Goal: Information Seeking & Learning: Learn about a topic

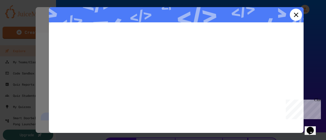
click at [292, 17] on icon at bounding box center [296, 15] width 8 height 8
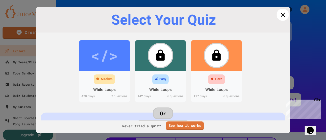
click at [279, 17] on icon at bounding box center [283, 15] width 8 height 8
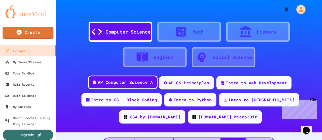
click at [113, 82] on div "AP Computer Science A" at bounding box center [125, 82] width 55 height 6
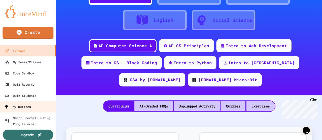
click at [31, 107] on div "My Quizzes" at bounding box center [17, 107] width 26 height 6
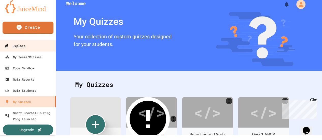
click at [23, 46] on div "Explore" at bounding box center [14, 46] width 21 height 6
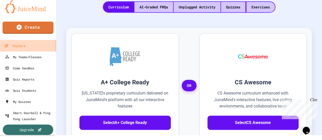
scroll to position [132, 0]
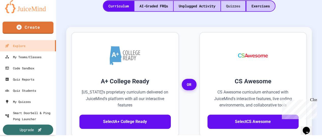
click at [235, 5] on div "Quizzes" at bounding box center [233, 6] width 24 height 10
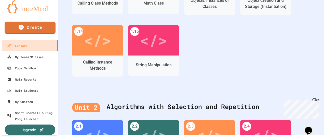
scroll to position [334, 0]
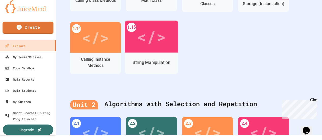
click at [147, 48] on div "</>" at bounding box center [151, 36] width 29 height 24
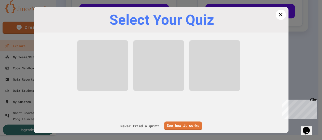
scroll to position [247, 0]
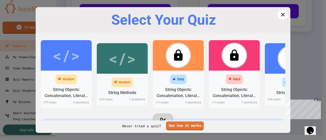
click at [118, 66] on div "</>" at bounding box center [121, 58] width 27 height 23
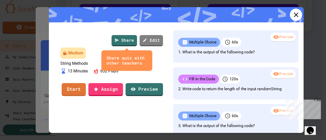
click at [295, 13] on icon at bounding box center [296, 15] width 8 height 8
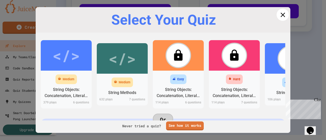
click at [280, 16] on icon at bounding box center [282, 14] width 5 height 5
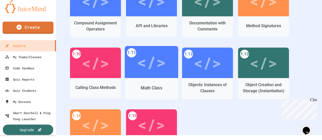
click at [149, 62] on div "</>" at bounding box center [151, 62] width 29 height 24
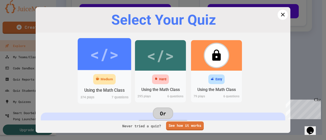
click at [99, 57] on div "</>" at bounding box center [104, 54] width 29 height 24
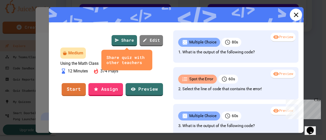
click at [292, 13] on icon at bounding box center [296, 15] width 8 height 8
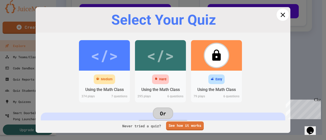
click at [279, 16] on icon at bounding box center [283, 15] width 8 height 8
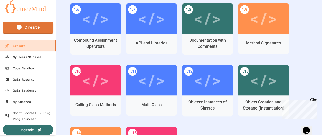
scroll to position [228, 0]
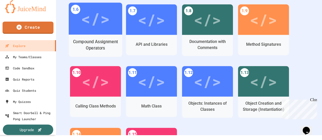
click at [95, 31] on div "</>" at bounding box center [95, 19] width 53 height 32
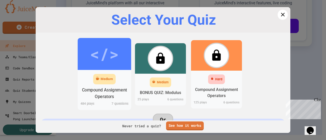
click at [100, 57] on div "</>" at bounding box center [104, 54] width 29 height 24
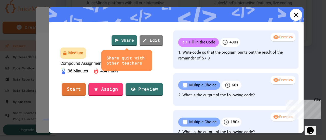
click at [292, 15] on icon at bounding box center [296, 15] width 8 height 8
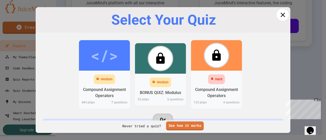
click at [280, 15] on icon at bounding box center [282, 14] width 5 height 5
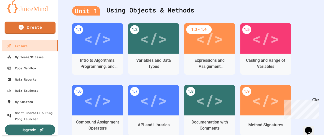
scroll to position [143, 0]
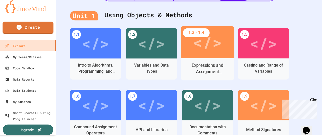
click at [206, 49] on div "</>" at bounding box center [207, 42] width 29 height 24
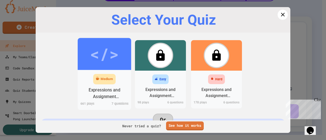
click at [104, 51] on div "</>" at bounding box center [104, 54] width 29 height 24
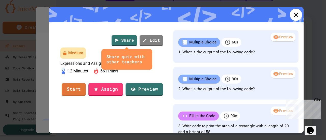
click at [296, 14] on link at bounding box center [296, 15] width 12 height 12
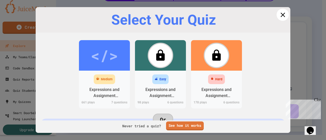
click at [280, 15] on icon at bounding box center [283, 15] width 8 height 8
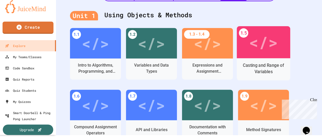
click at [258, 47] on div "</>" at bounding box center [263, 42] width 29 height 24
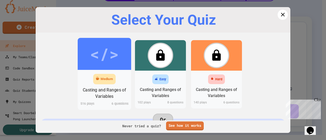
click at [101, 61] on div "</>" at bounding box center [104, 54] width 29 height 24
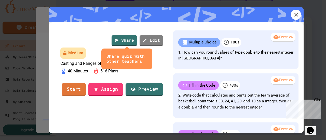
click at [142, 66] on p "Casting and Ranges of Variables" at bounding box center [111, 63] width 103 height 5
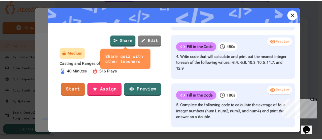
scroll to position [108, 0]
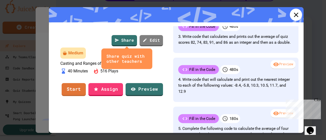
click at [292, 13] on icon at bounding box center [296, 15] width 8 height 8
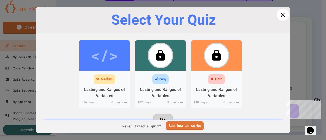
click at [279, 14] on icon at bounding box center [283, 15] width 8 height 8
